Goal: Task Accomplishment & Management: Manage account settings

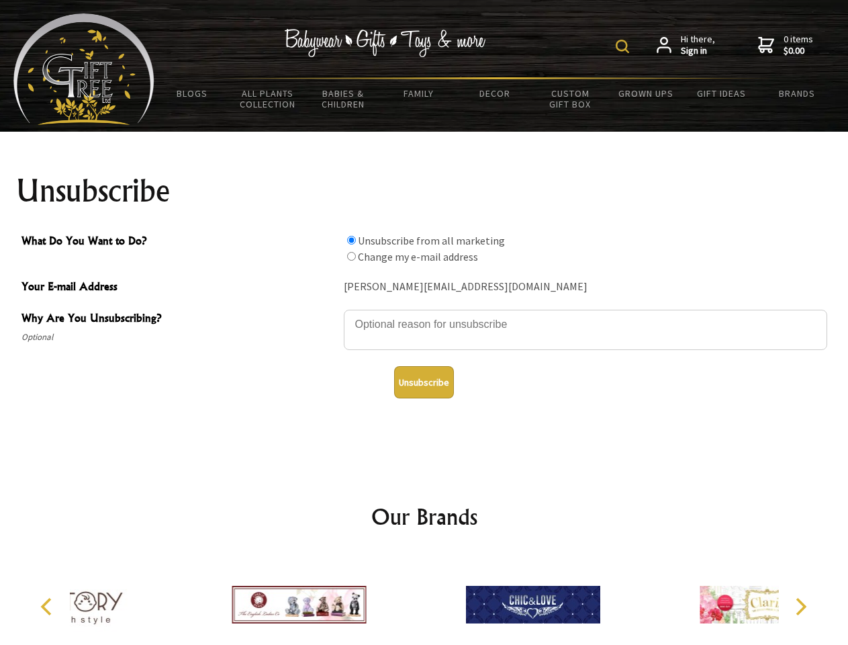
click at [625, 46] on img at bounding box center [622, 46] width 13 height 13
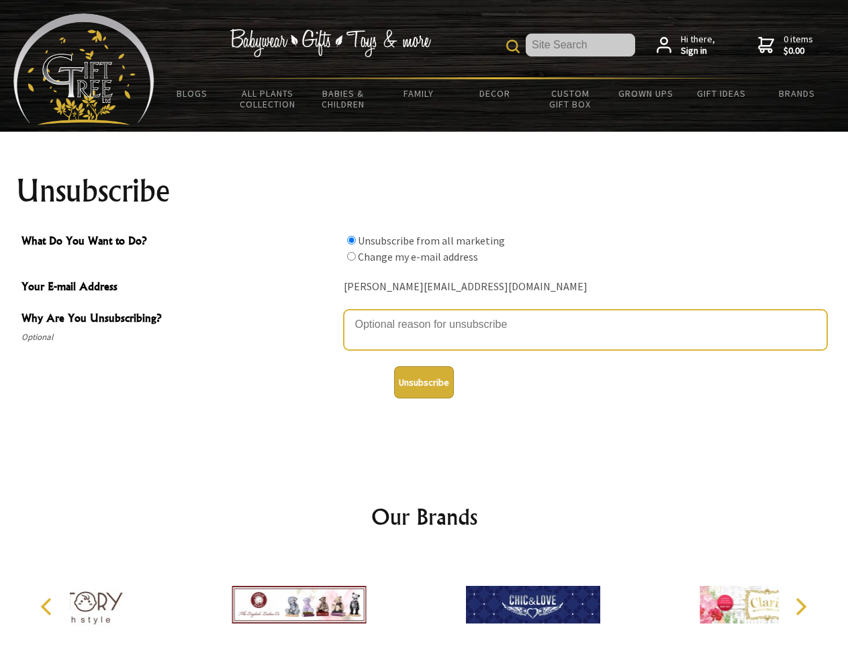
click at [424, 314] on textarea "Why Are You Unsubscribing?" at bounding box center [586, 330] width 484 height 40
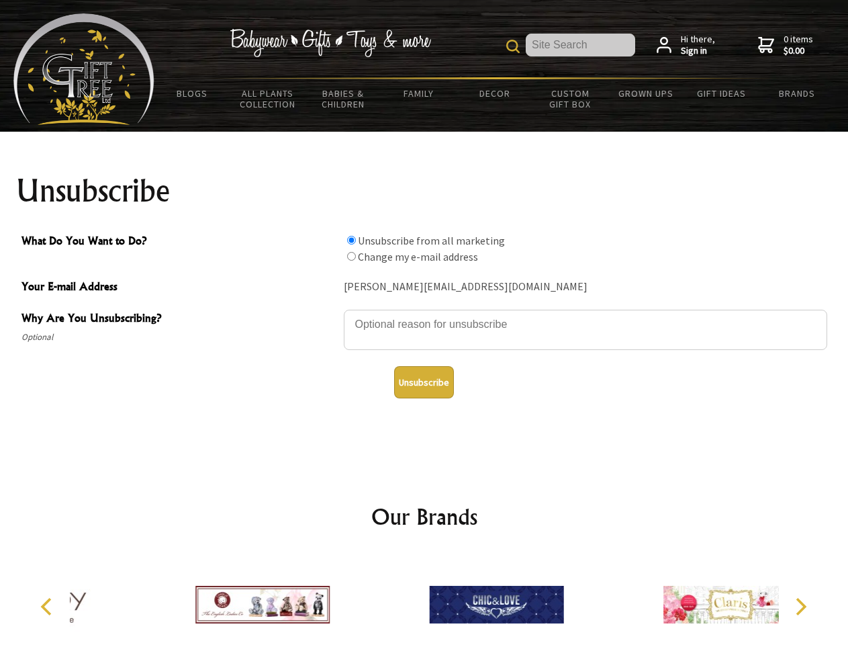
click at [351, 240] on input "What Do You Want to Do?" at bounding box center [351, 240] width 9 height 9
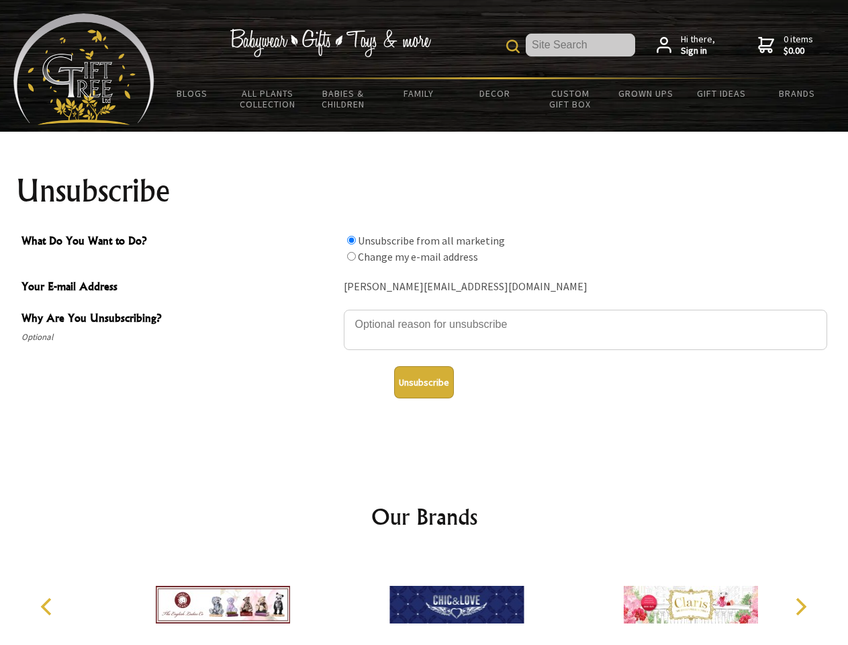
click at [351, 256] on input "What Do You Want to Do?" at bounding box center [351, 256] width 9 height 9
radio input "true"
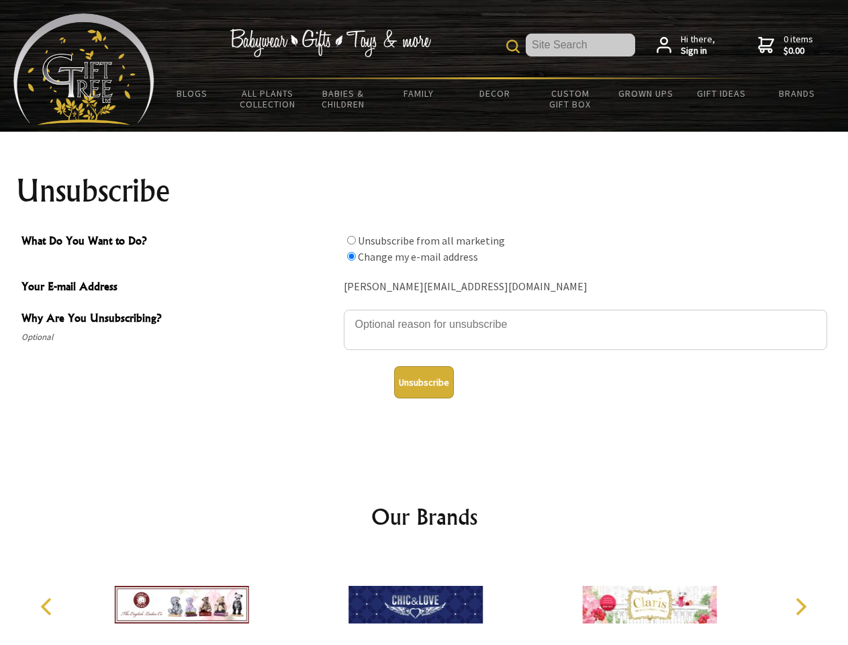
click at [424, 382] on button "Unsubscribe" at bounding box center [424, 382] width 60 height 32
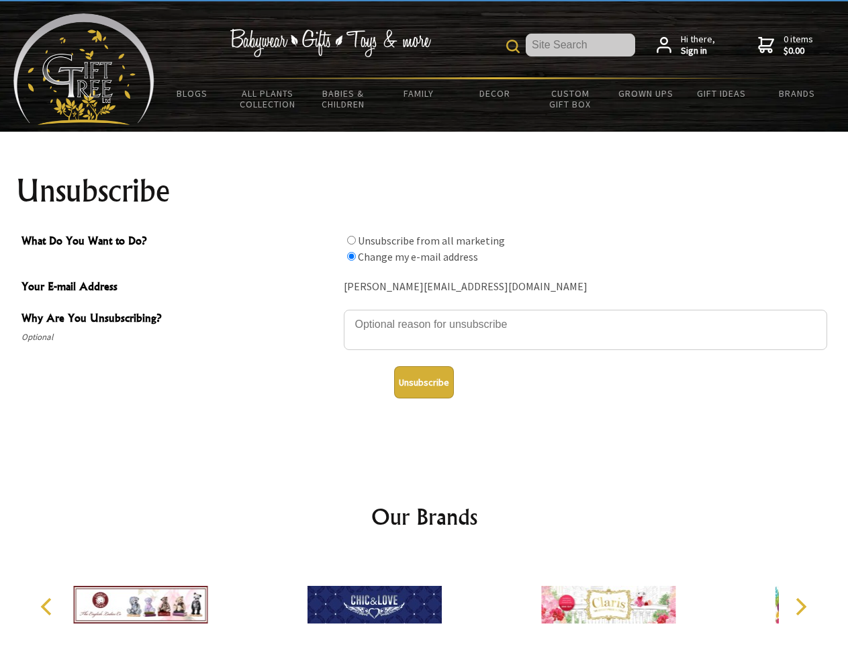
click at [424, 599] on div at bounding box center [374, 606] width 234 height 105
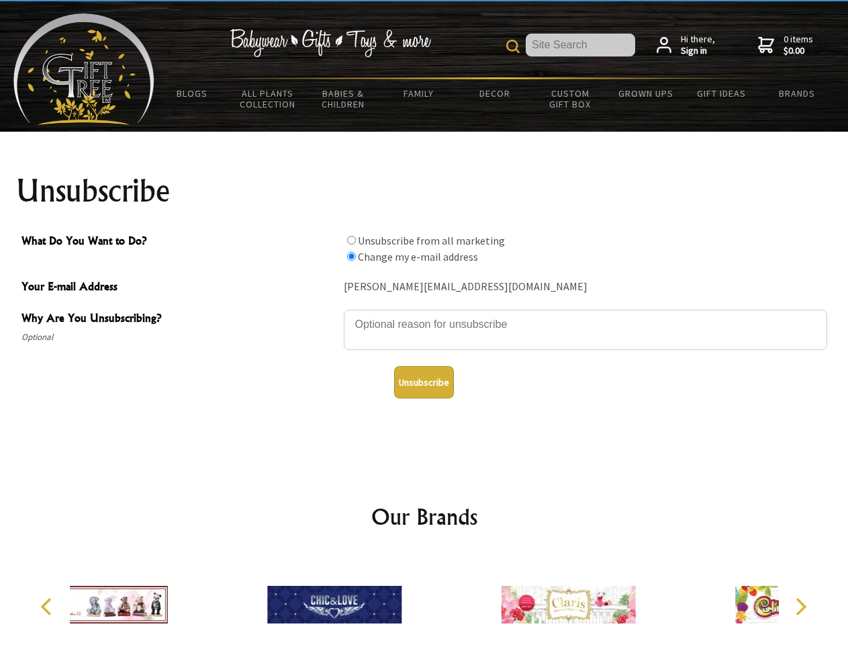
click at [48, 606] on icon "Previous" at bounding box center [47, 606] width 17 height 17
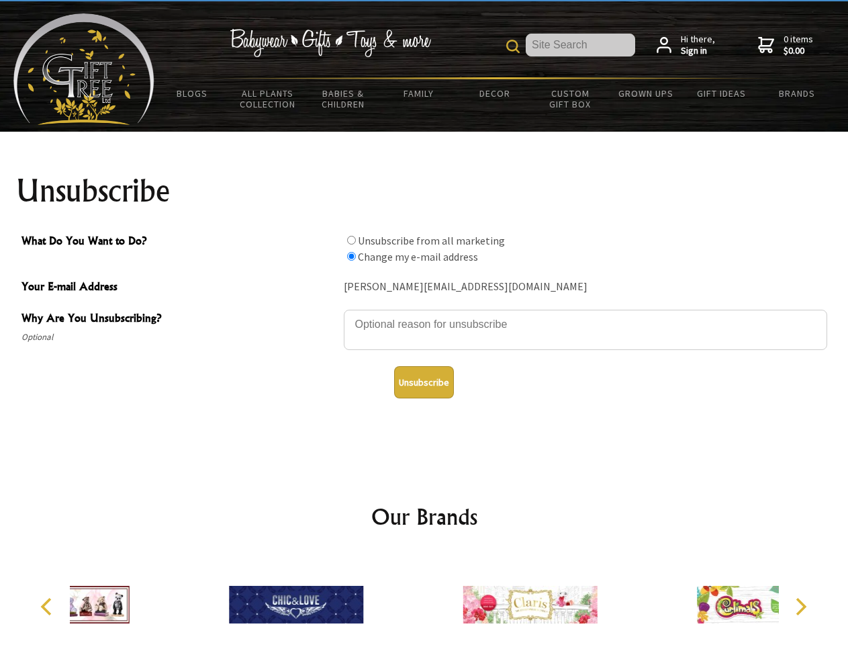
click at [801, 606] on icon "Next" at bounding box center [799, 606] width 17 height 17
